Goal: Browse casually: Explore the website without a specific task or goal

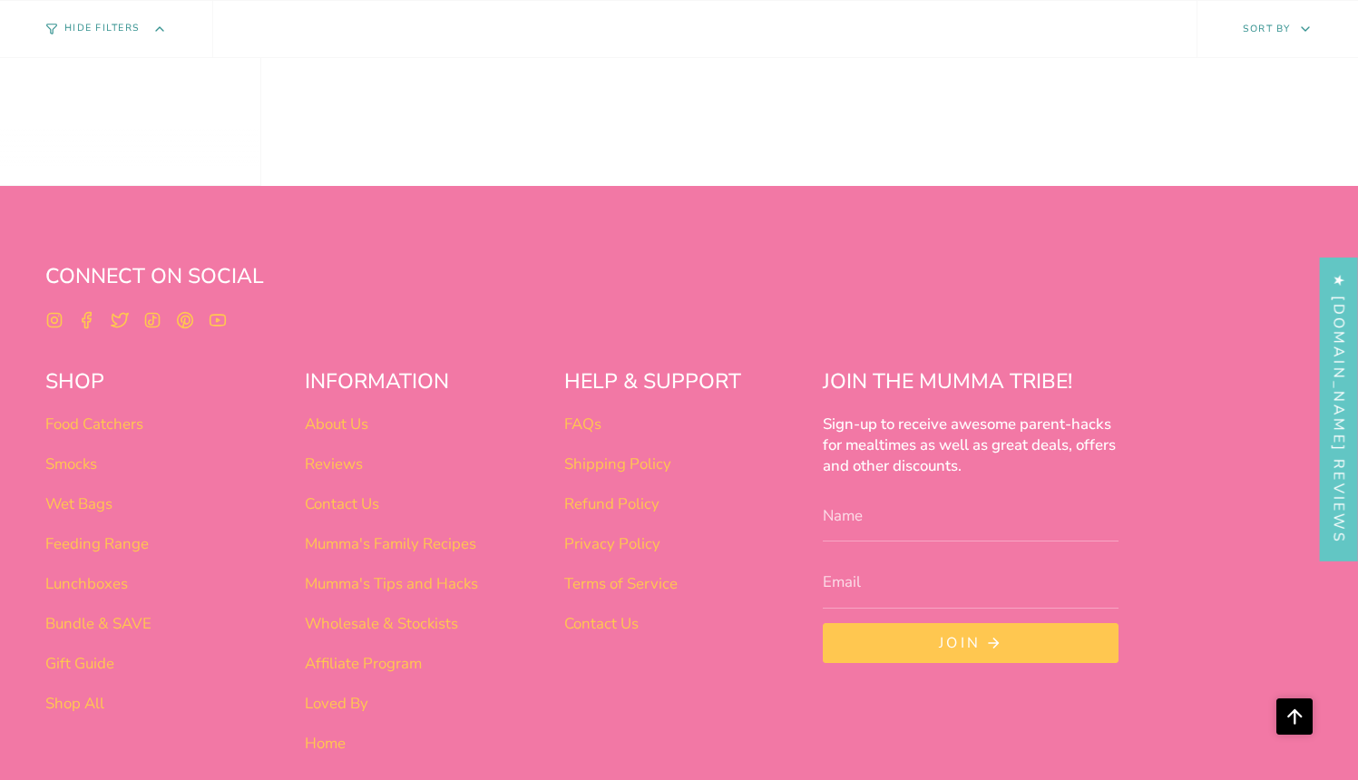
scroll to position [1440, 0]
